Goal: Task Accomplishment & Management: Manage account settings

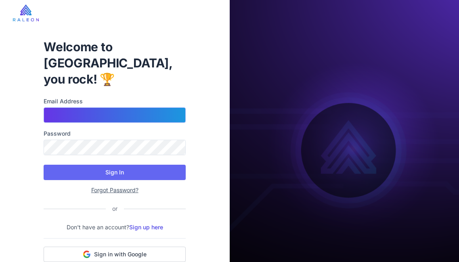
type input "**********"
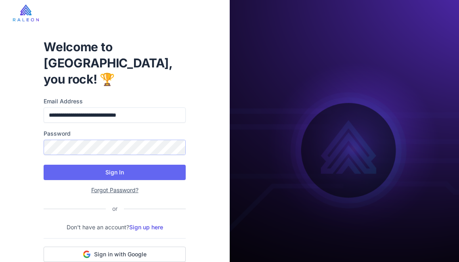
click at [115, 165] on button "Sign In" at bounding box center [115, 172] width 142 height 15
